Goal: Obtain resource: Download file/media

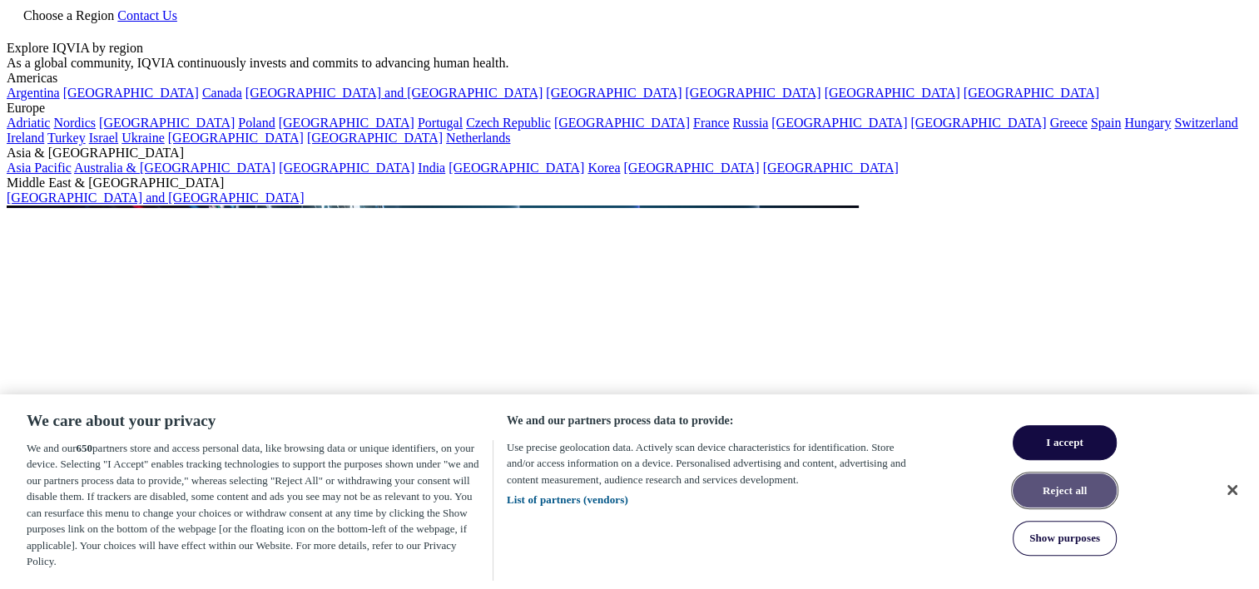
click at [1077, 499] on button "Reject all" at bounding box center [1064, 490] width 104 height 35
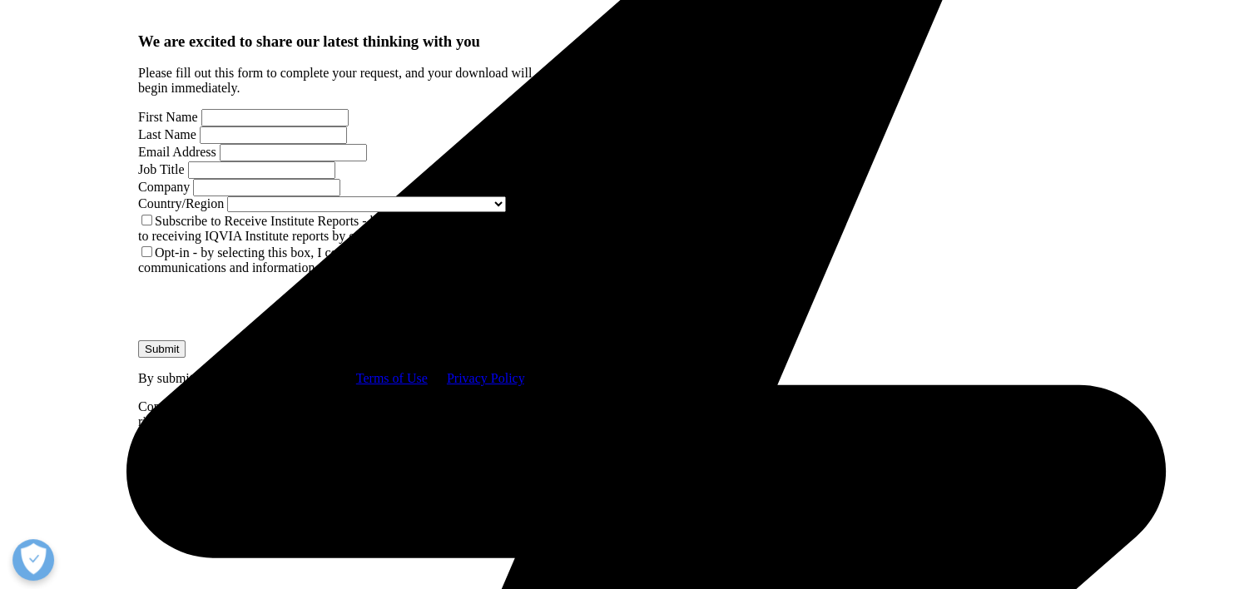
scroll to position [998, 0]
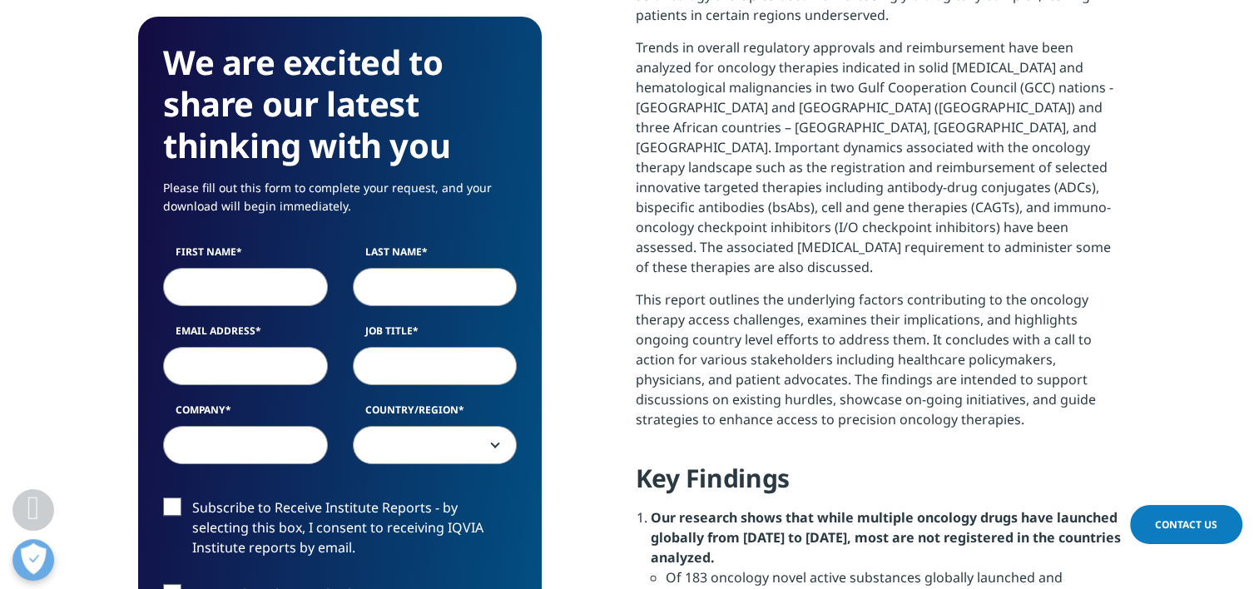
click at [240, 283] on input "First Name" at bounding box center [245, 287] width 165 height 38
type input "CHADI"
type input "SOUBRA"
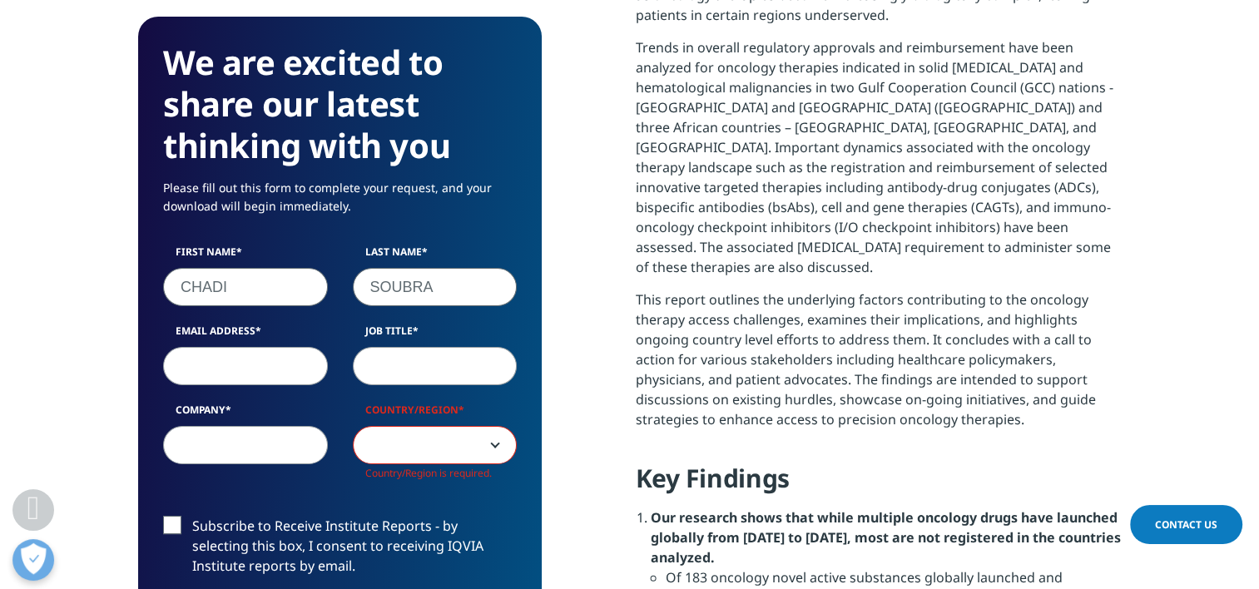
scroll to position [937, 403]
click at [226, 361] on input "Email Address" at bounding box center [245, 366] width 165 height 38
type input "[EMAIL_ADDRESS][DOMAIN_NAME]"
type input "Merck Serono Middle East FZ-LTD"
select select "[GEOGRAPHIC_DATA]"
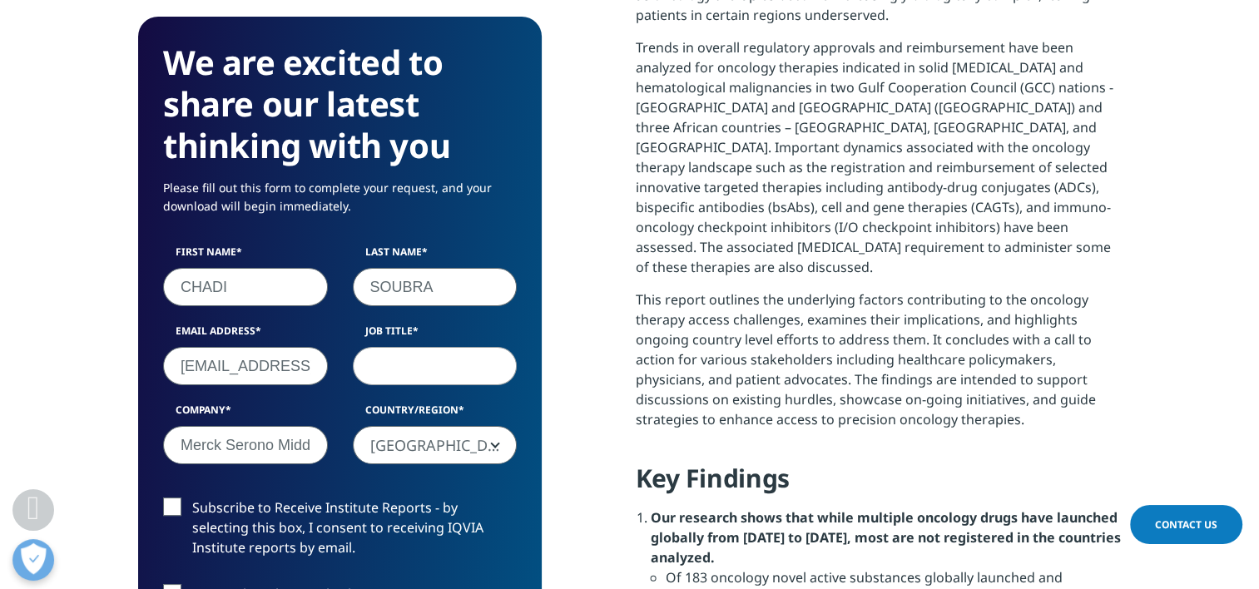
scroll to position [918, 403]
click at [397, 369] on input "Job Title" at bounding box center [435, 366] width 165 height 38
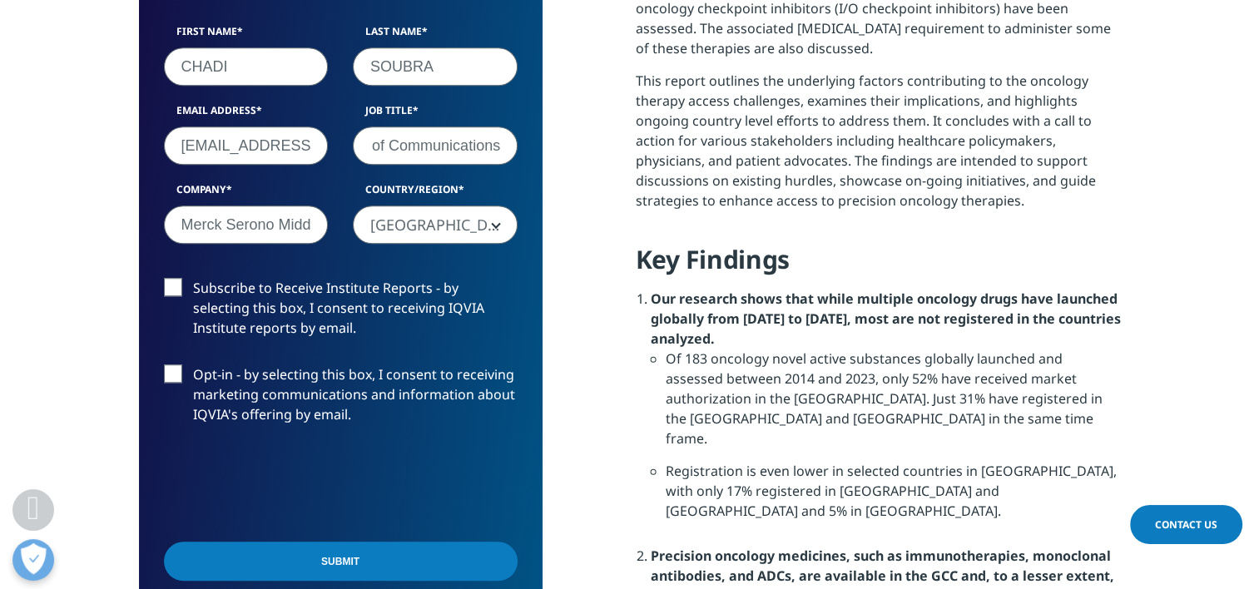
scroll to position [1248, 0]
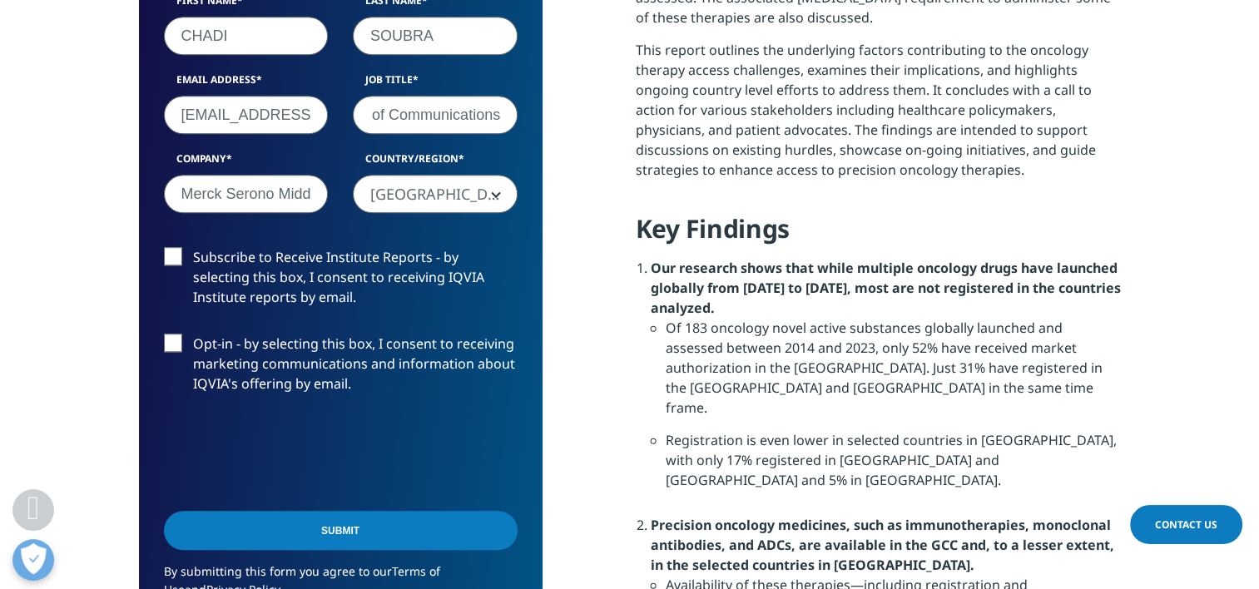
type input "Director of Communications"
click at [375, 531] on input "Submit" at bounding box center [341, 530] width 354 height 39
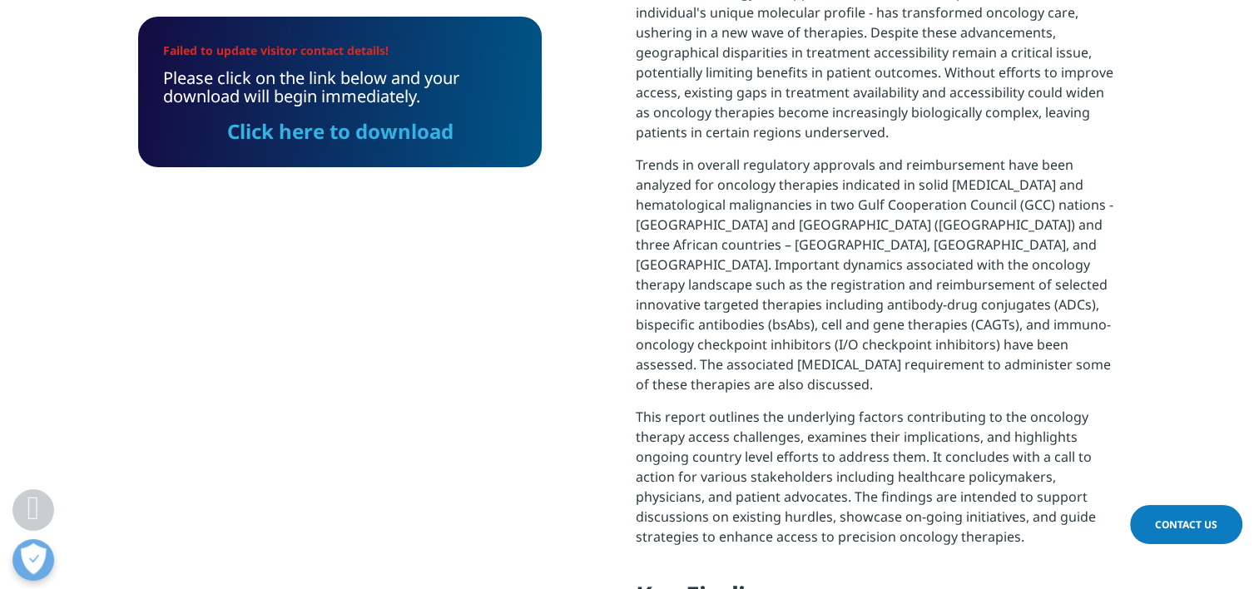
scroll to position [873, 0]
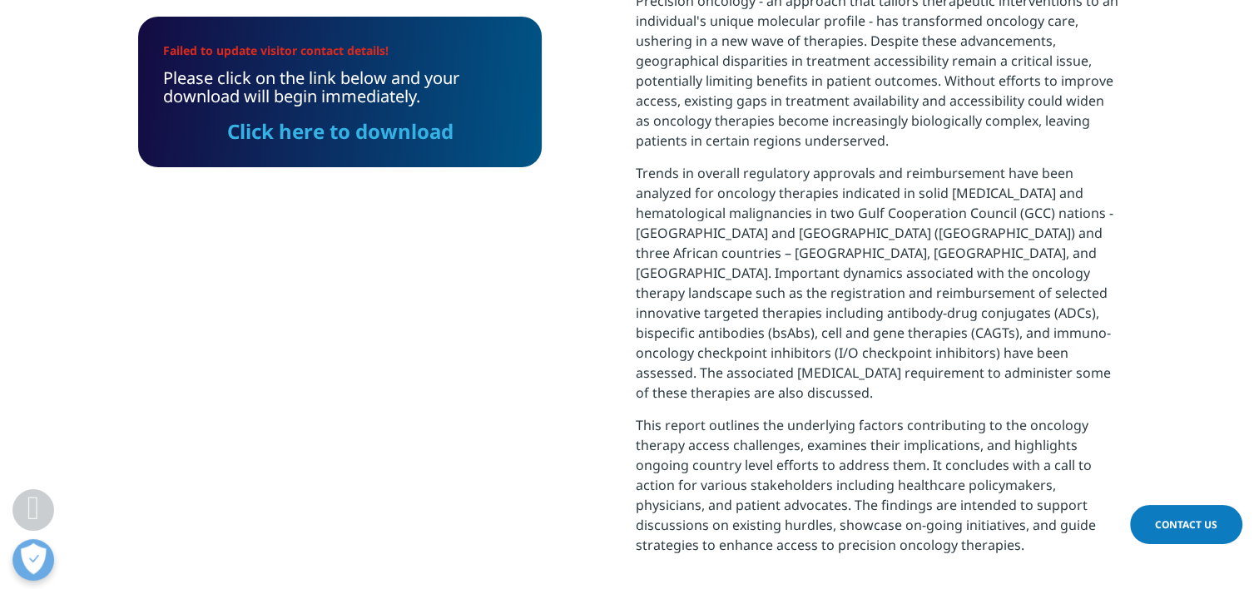
click at [311, 136] on link "Click here to download" at bounding box center [340, 130] width 226 height 27
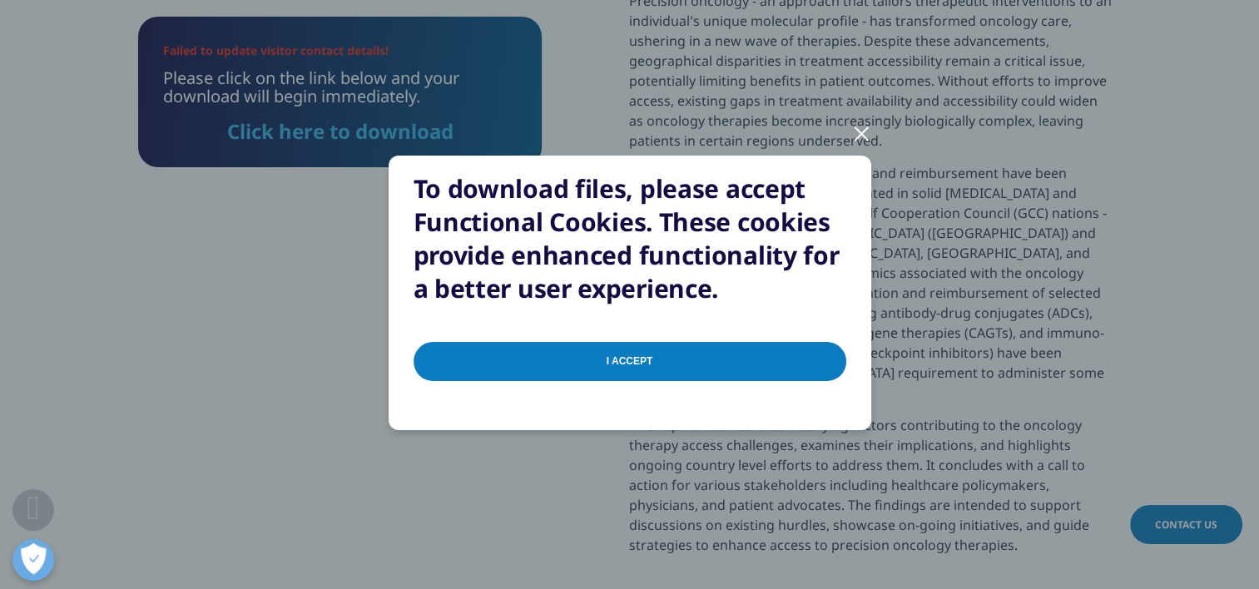
click at [818, 356] on input "I Accept" at bounding box center [629, 361] width 433 height 39
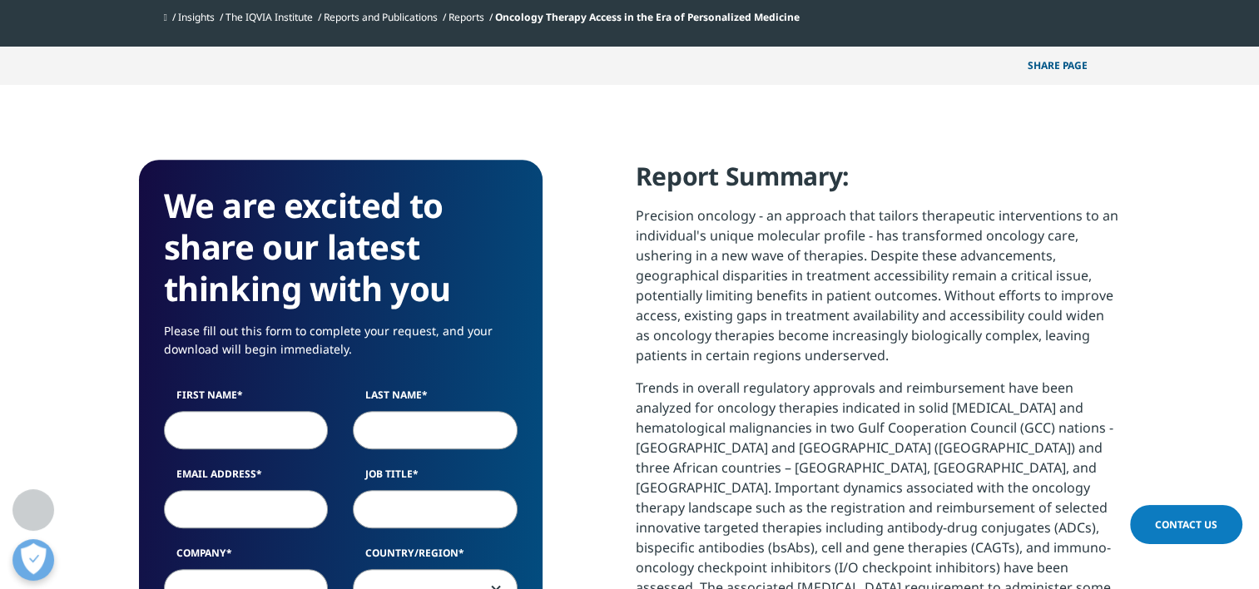
scroll to position [915, 0]
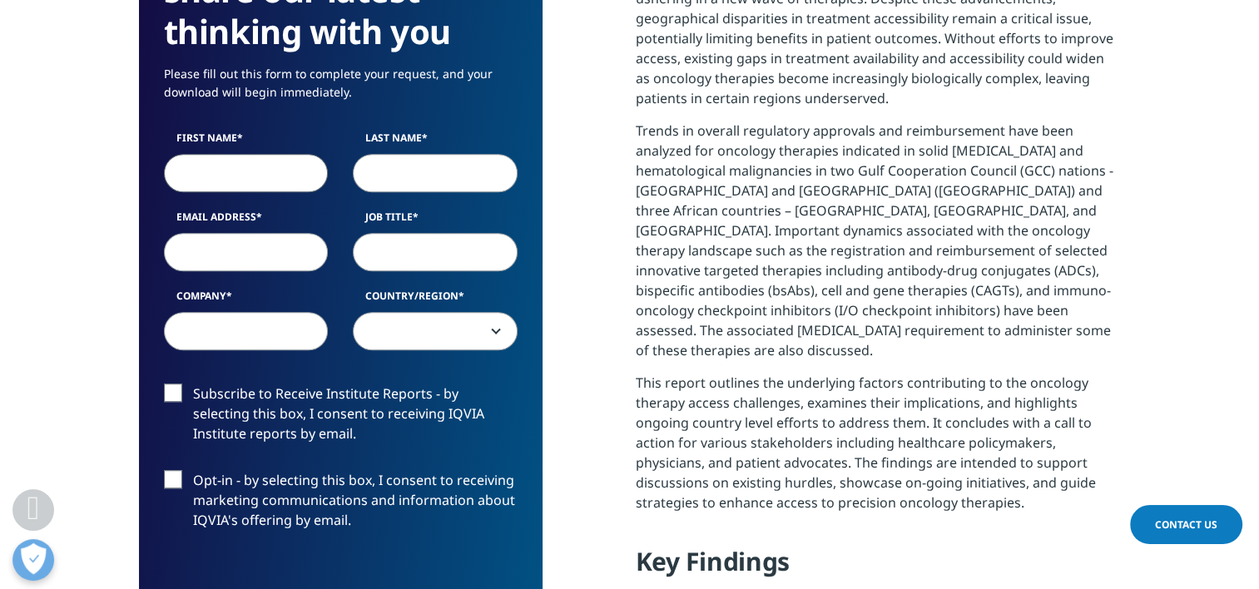
click at [232, 165] on input "First Name" at bounding box center [246, 172] width 165 height 38
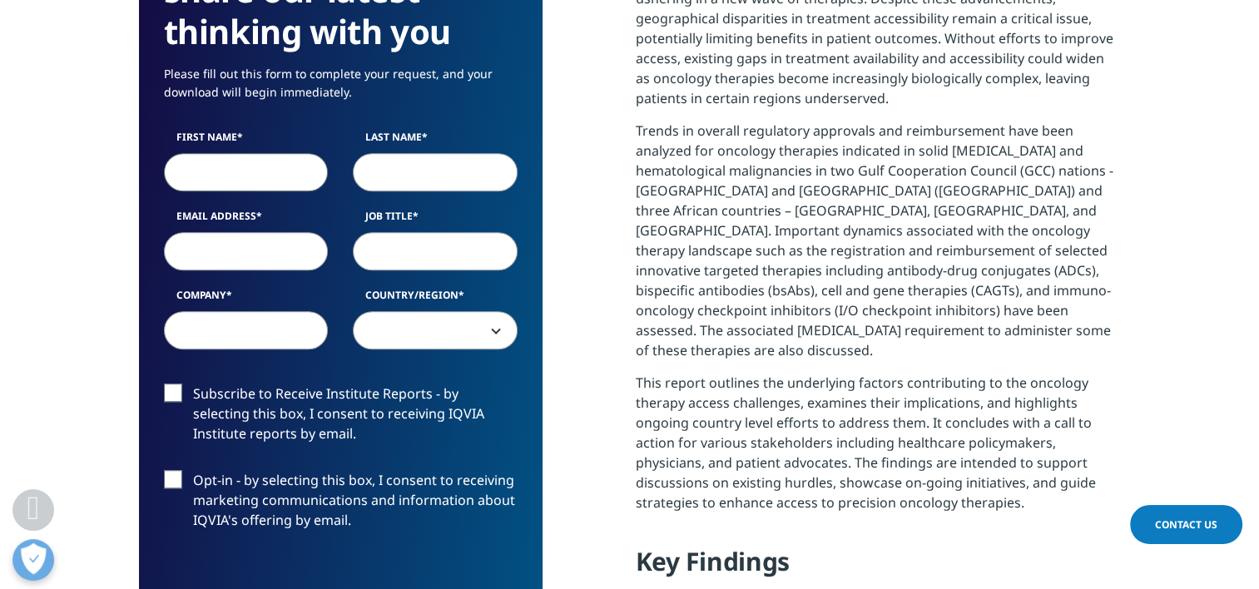
type input "CHADI"
type input "SOUBRA"
type input "[EMAIL_ADDRESS][DOMAIN_NAME]"
type input "Director of Communications"
type input "Merck Serono Middle East FZ-LTD"
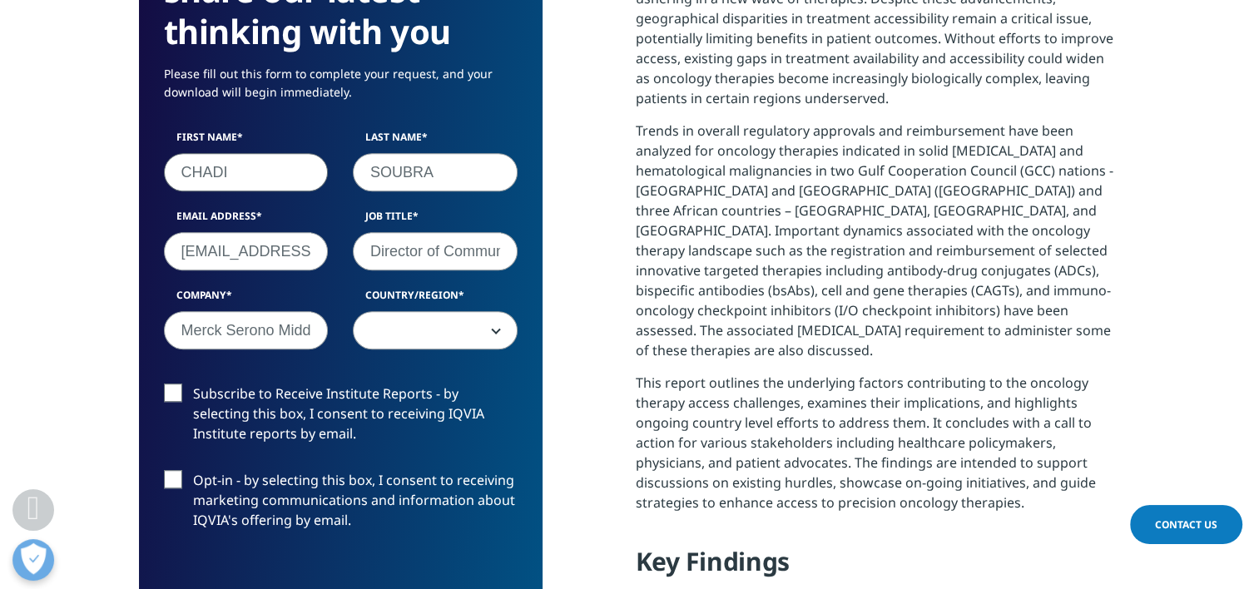
select select "[GEOGRAPHIC_DATA]"
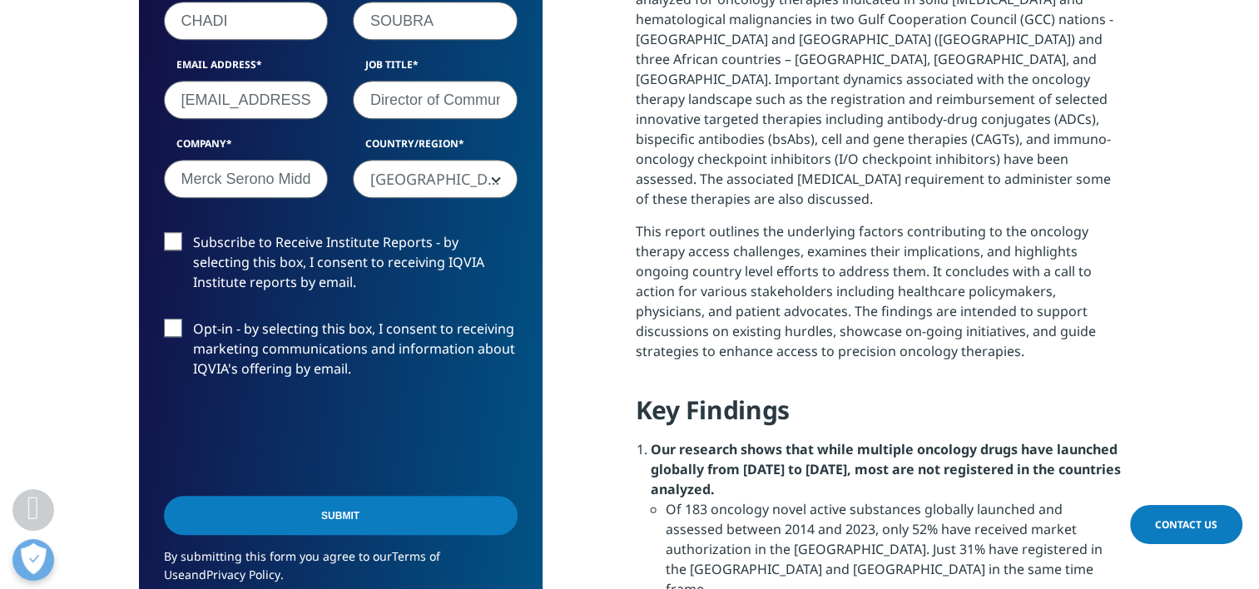
scroll to position [1081, 0]
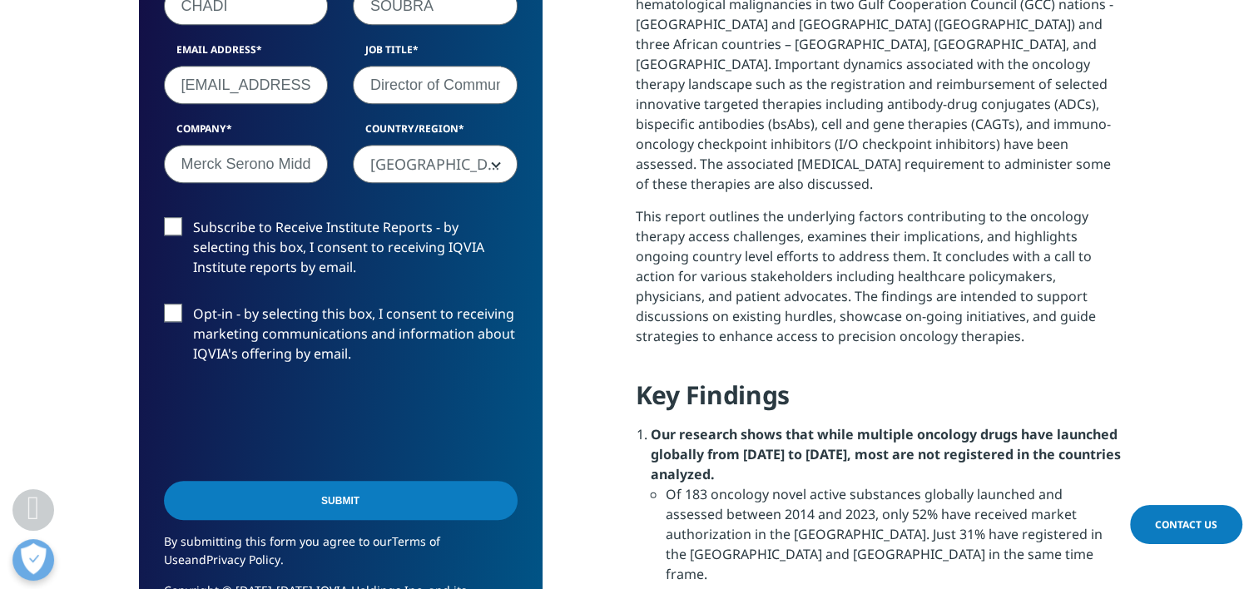
click at [170, 223] on label "Subscribe to Receive Institute Reports - by selecting this box, I consent to re…" at bounding box center [341, 251] width 354 height 69
click at [193, 217] on input "Subscribe to Receive Institute Reports - by selecting this box, I consent to re…" at bounding box center [193, 217] width 0 height 0
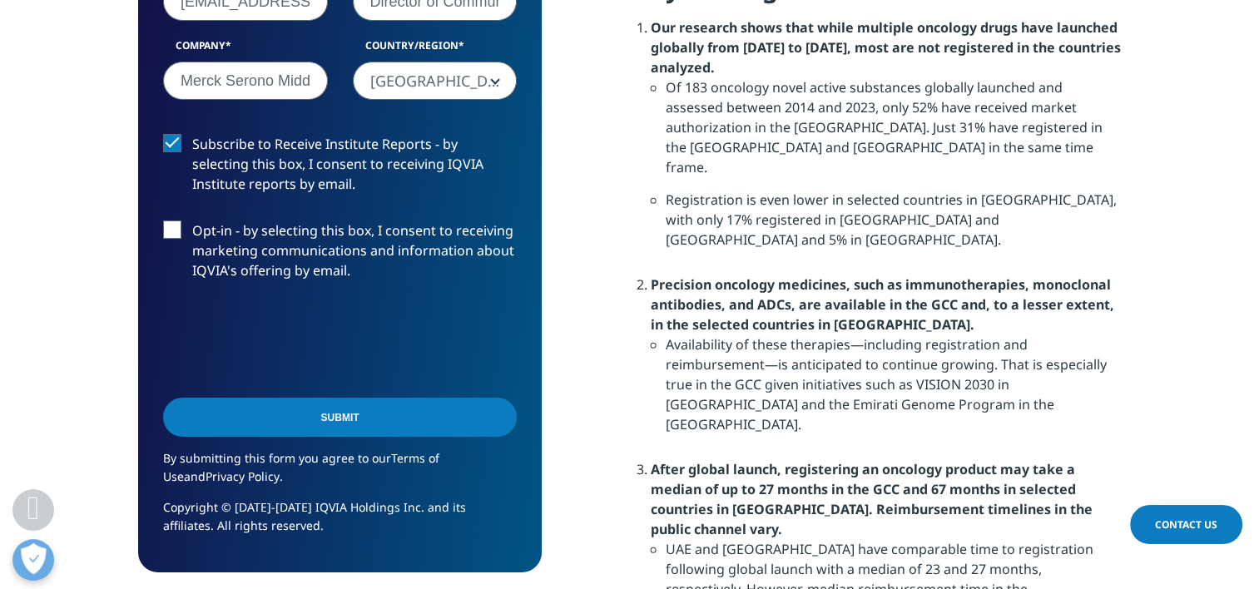
scroll to position [1497, 0]
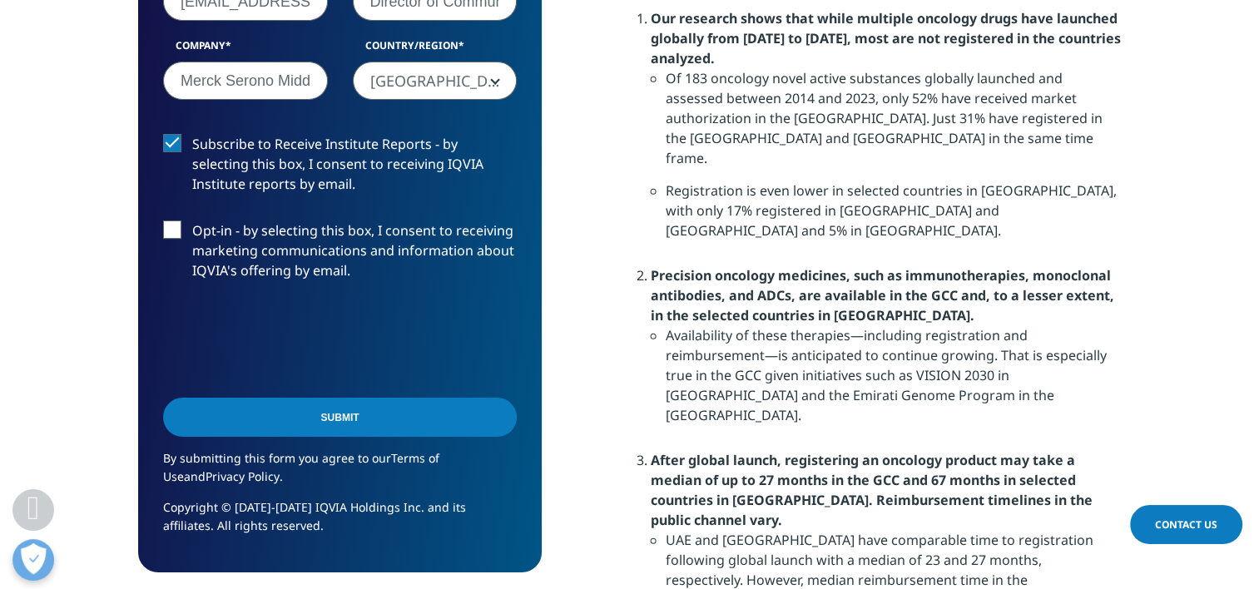
click at [171, 145] on label "Subscribe to Receive Institute Reports - by selecting this box, I consent to re…" at bounding box center [340, 168] width 354 height 69
click at [192, 134] on input "Subscribe to Receive Institute Reports - by selecting this box, I consent to re…" at bounding box center [192, 134] width 0 height 0
click at [365, 417] on input "Submit" at bounding box center [340, 417] width 354 height 39
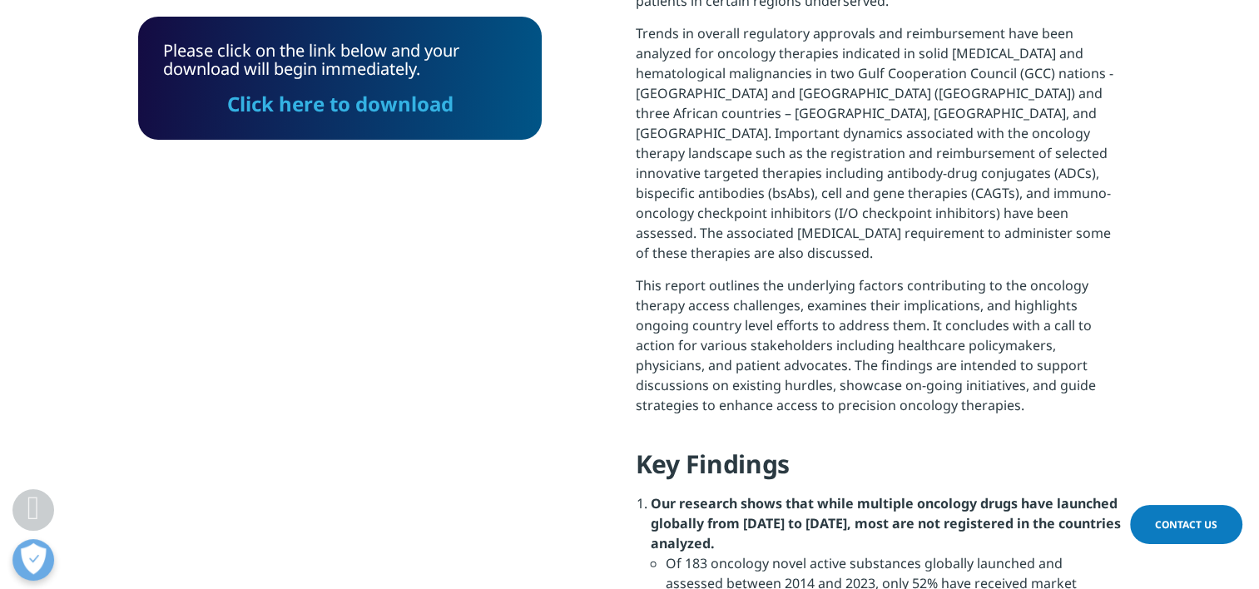
scroll to position [1009, 0]
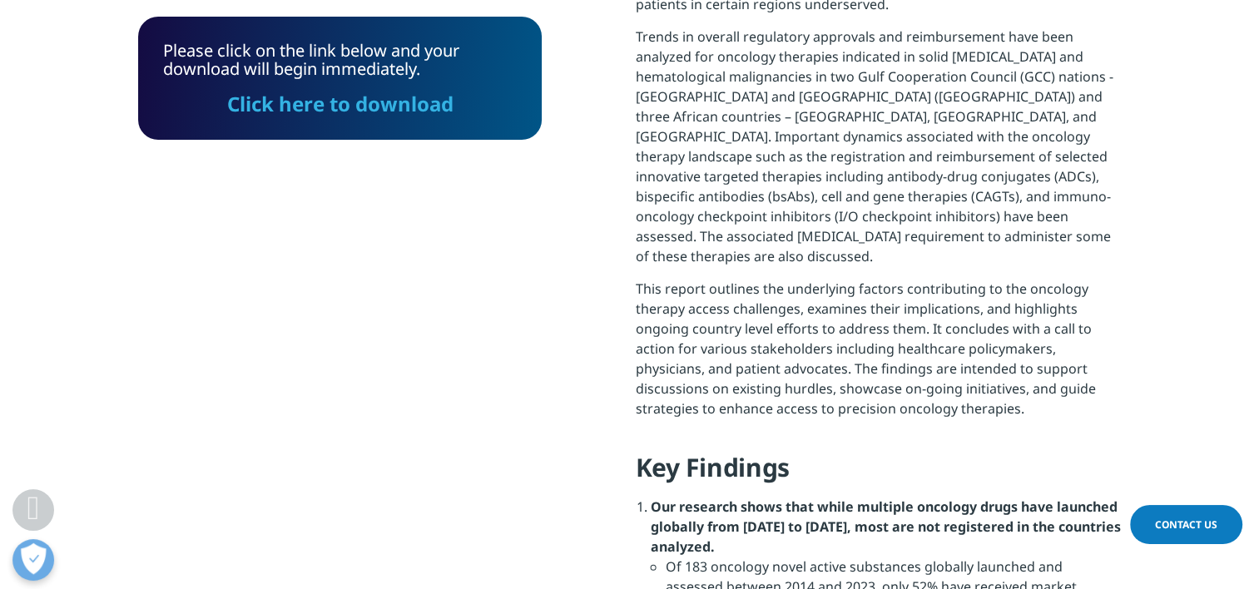
click at [332, 103] on link "Click here to download" at bounding box center [340, 103] width 226 height 27
